Goal: Transaction & Acquisition: Purchase product/service

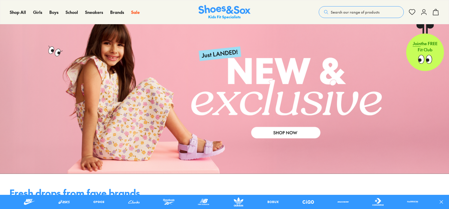
click at [292, 129] on link at bounding box center [224, 93] width 449 height 162
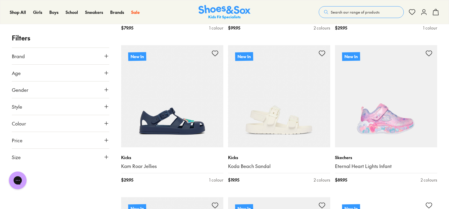
scroll to position [1749, 0]
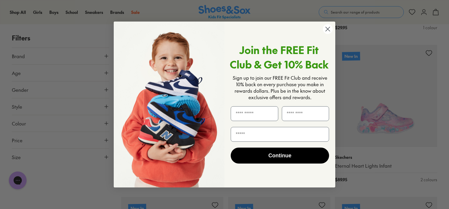
click at [326, 30] on circle "Close dialog" at bounding box center [328, 29] width 10 height 10
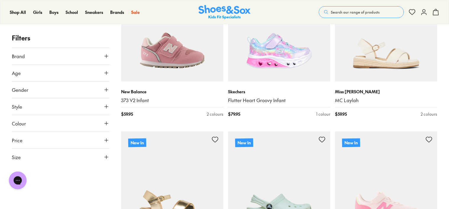
scroll to position [2881, 0]
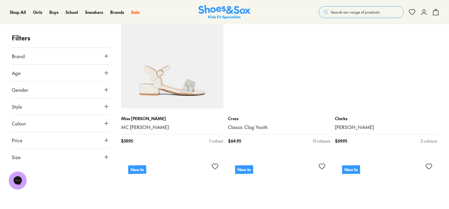
scroll to position [3310, 0]
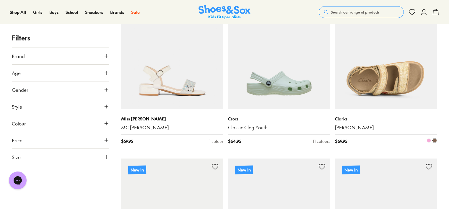
click at [389, 74] on img at bounding box center [386, 58] width 102 height 102
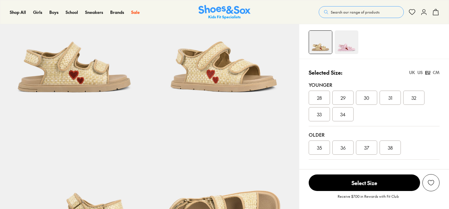
scroll to position [75, 0]
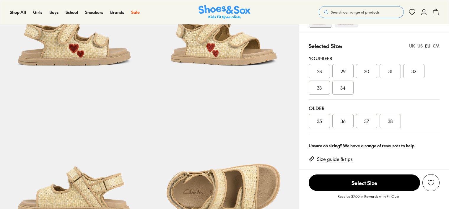
select select "*"
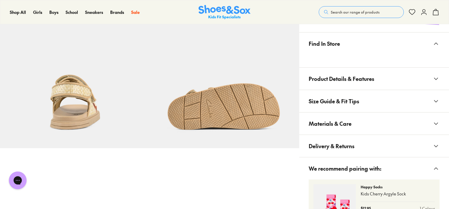
scroll to position [337, 0]
click at [333, 46] on span "Find In Store" at bounding box center [324, 43] width 31 height 17
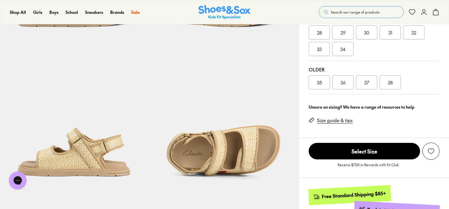
scroll to position [140, 0]
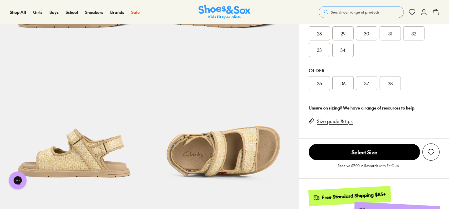
click at [338, 83] on div "36" at bounding box center [343, 83] width 21 height 14
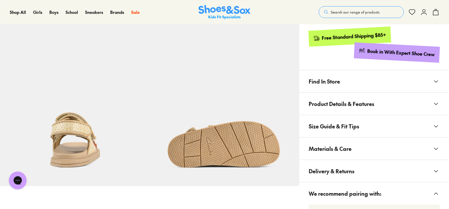
scroll to position [305, 0]
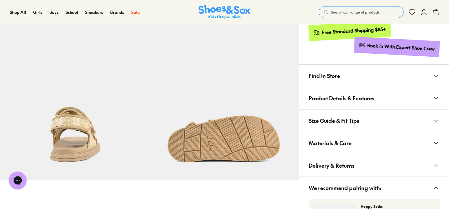
click at [335, 78] on span "Find In Store" at bounding box center [324, 75] width 31 height 17
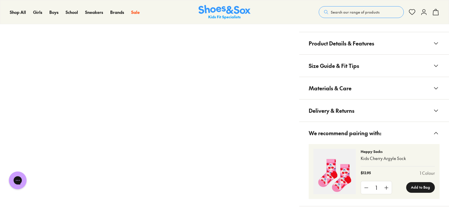
scroll to position [511, 0]
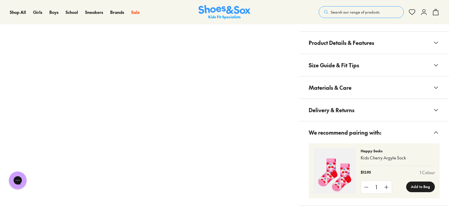
click at [364, 43] on span "Product Details & Features" at bounding box center [342, 42] width 66 height 17
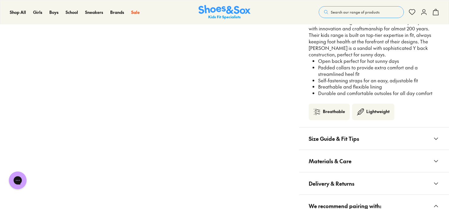
scroll to position [547, 0]
click at [330, 160] on span "Materials & Care" at bounding box center [330, 160] width 43 height 17
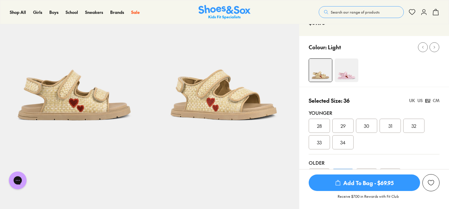
scroll to position [47, 0]
click at [352, 70] on img at bounding box center [347, 71] width 24 height 24
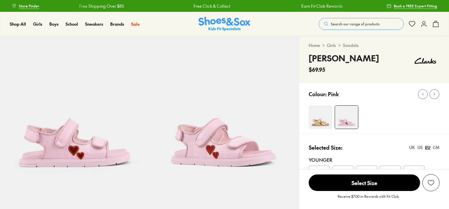
select select "*"
click at [318, 122] on img at bounding box center [321, 118] width 24 height 24
select select "*"
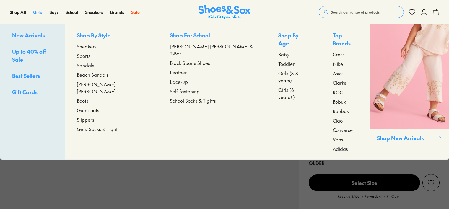
scroll to position [47, 0]
select select "*"
click at [94, 66] on span "Sandals" at bounding box center [85, 65] width 17 height 7
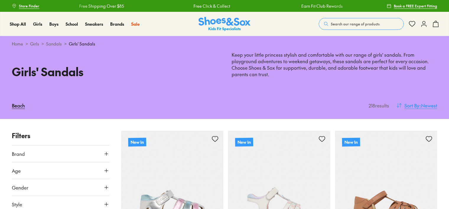
click at [429, 107] on span ": Newest" at bounding box center [429, 105] width 18 height 7
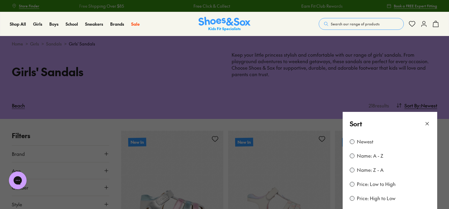
click at [368, 198] on label "Price: High to Low" at bounding box center [376, 198] width 39 height 7
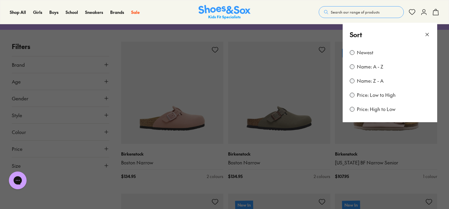
click at [63, 186] on button at bounding box center [224, 104] width 449 height 209
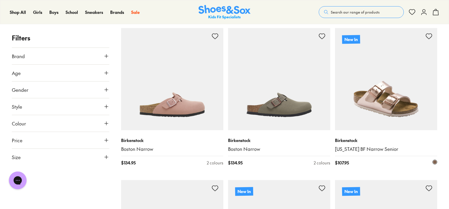
scroll to position [104, 0]
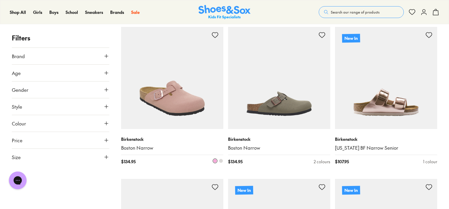
click at [174, 101] on img at bounding box center [172, 78] width 102 height 102
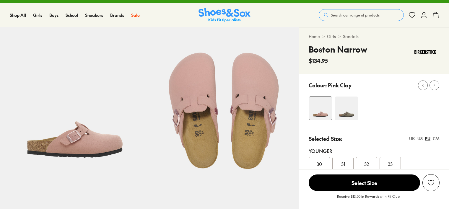
select select "*"
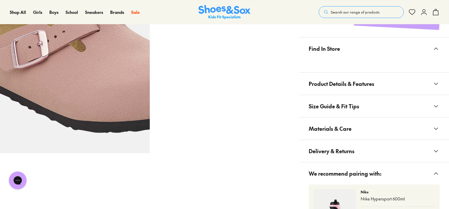
scroll to position [332, 0]
click at [352, 82] on span "Product Details & Features" at bounding box center [342, 83] width 66 height 17
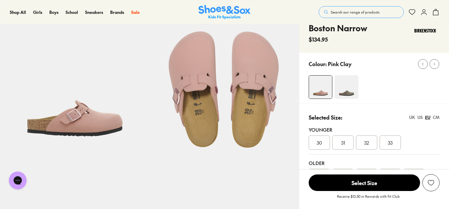
scroll to position [30, 0]
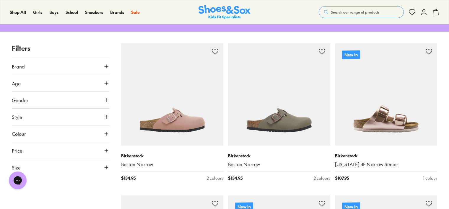
scroll to position [88, 0]
click at [105, 166] on icon at bounding box center [106, 168] width 6 height 6
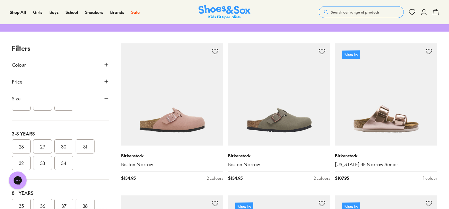
scroll to position [137, 0]
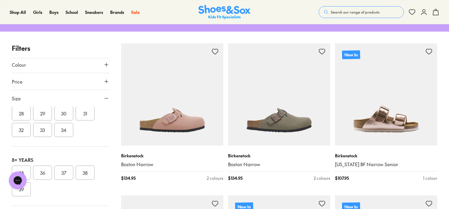
click at [42, 171] on button "36" at bounding box center [42, 173] width 19 height 14
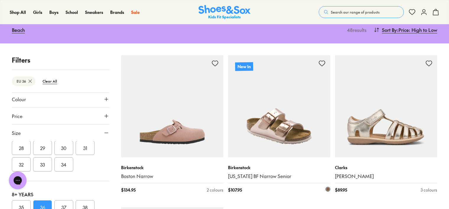
scroll to position [78, 0]
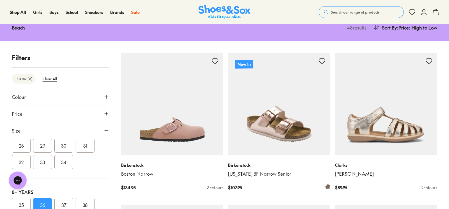
click at [292, 135] on img at bounding box center [279, 104] width 102 height 102
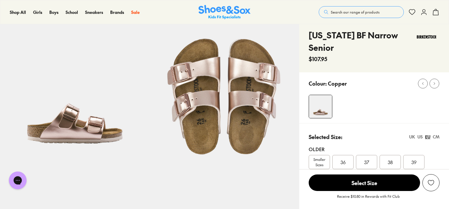
select select "*"
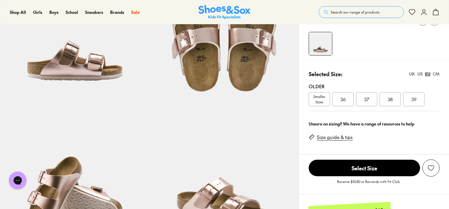
scroll to position [83, 0]
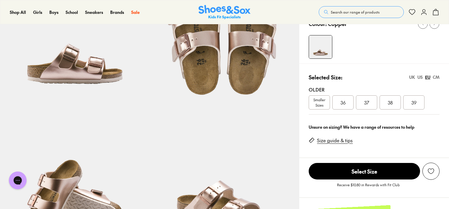
click at [343, 99] on span "36" at bounding box center [343, 102] width 5 height 7
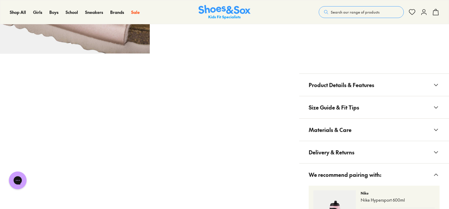
scroll to position [436, 0]
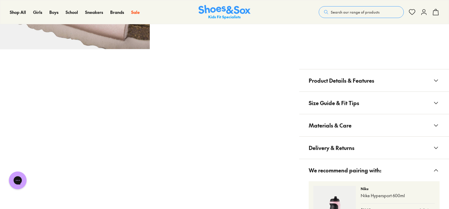
click at [369, 72] on span "Product Details & Features" at bounding box center [342, 80] width 66 height 17
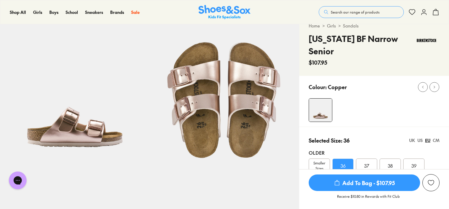
scroll to position [20, 0]
